Goal: Contribute content

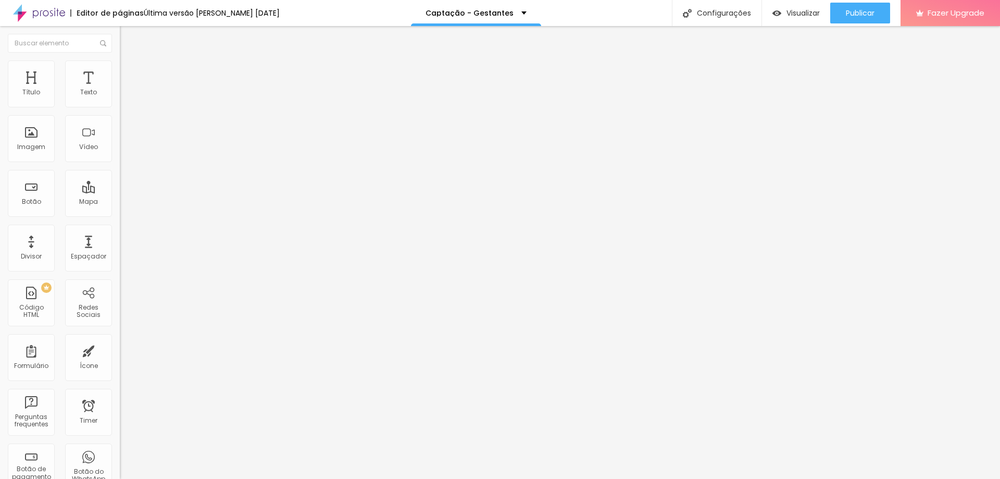
click at [120, 105] on img at bounding box center [123, 108] width 6 height 6
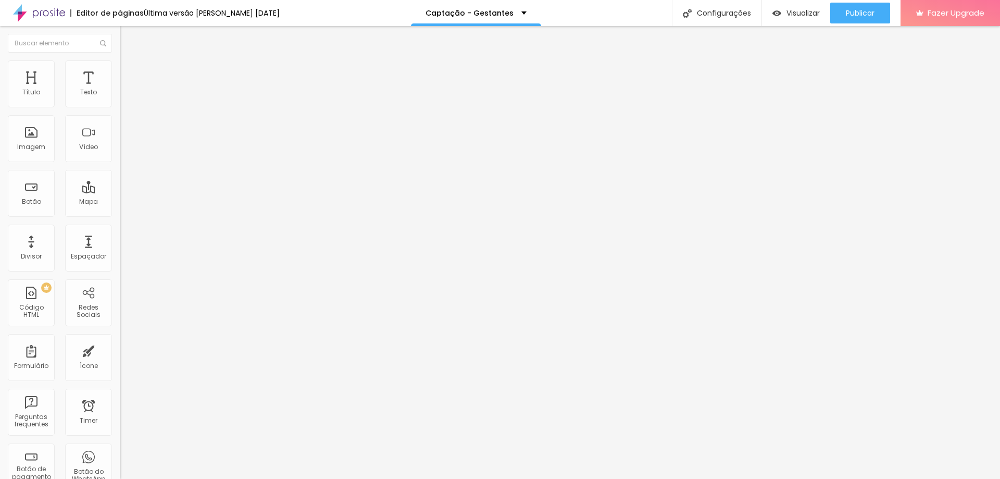
click at [865, 14] on span "Publicar" at bounding box center [860, 13] width 29 height 8
